Goal: Transaction & Acquisition: Obtain resource

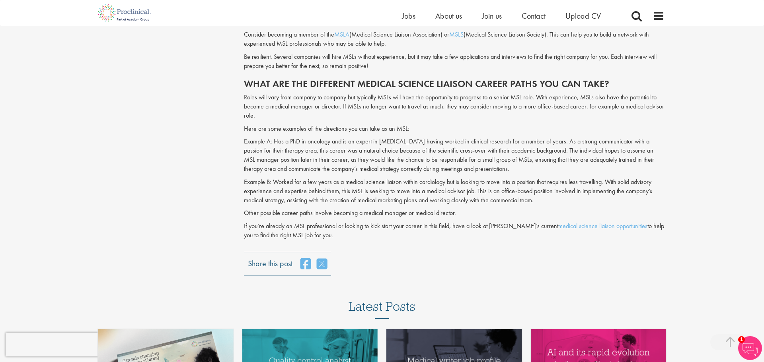
scroll to position [805, 0]
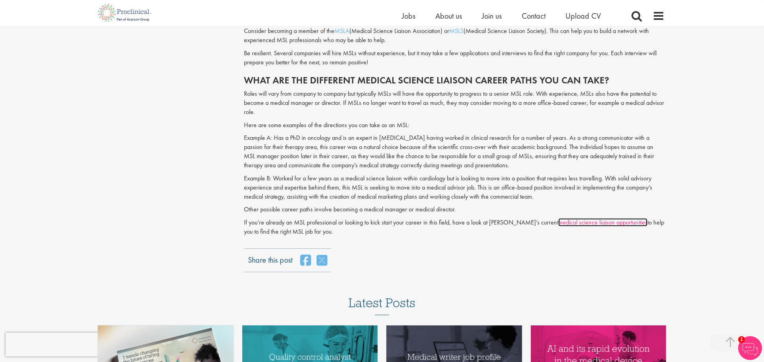
click at [590, 224] on link "medical science liaison opportunities" at bounding box center [602, 222] width 89 height 8
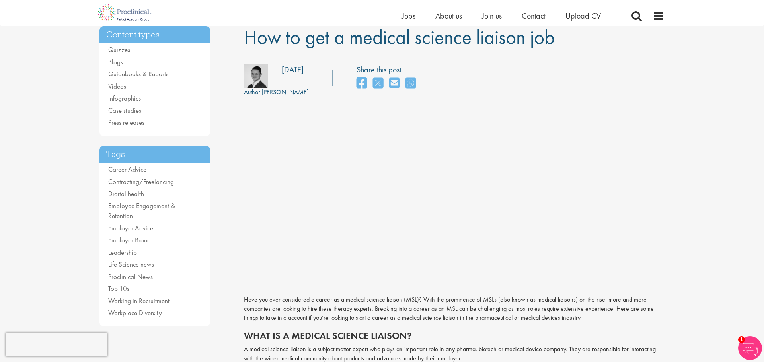
scroll to position [72, 0]
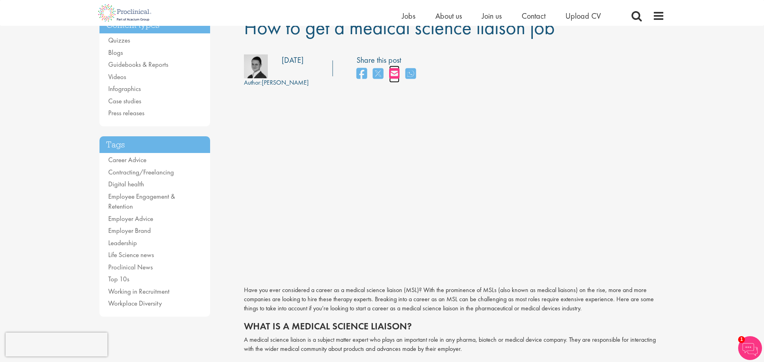
click at [389, 73] on icon "share on email" at bounding box center [394, 74] width 10 height 12
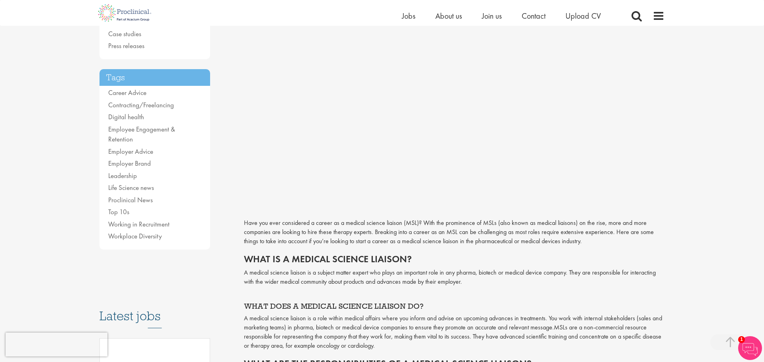
scroll to position [0, 0]
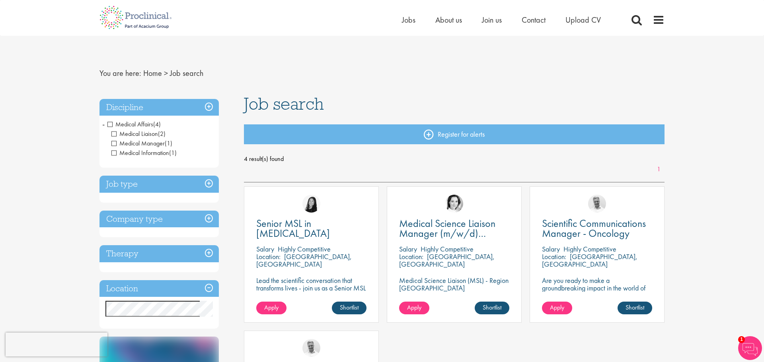
click at [135, 133] on span "Medical Liaison" at bounding box center [134, 134] width 47 height 8
